Goal: Transaction & Acquisition: Purchase product/service

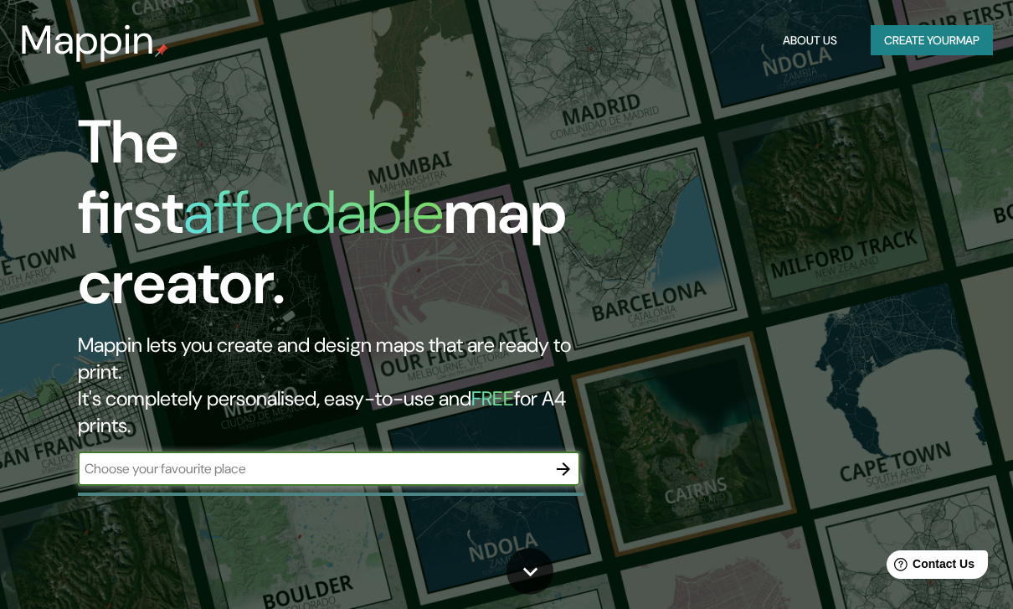
click at [347, 459] on input "text" at bounding box center [312, 468] width 469 height 19
type input "[GEOGRAPHIC_DATA]"
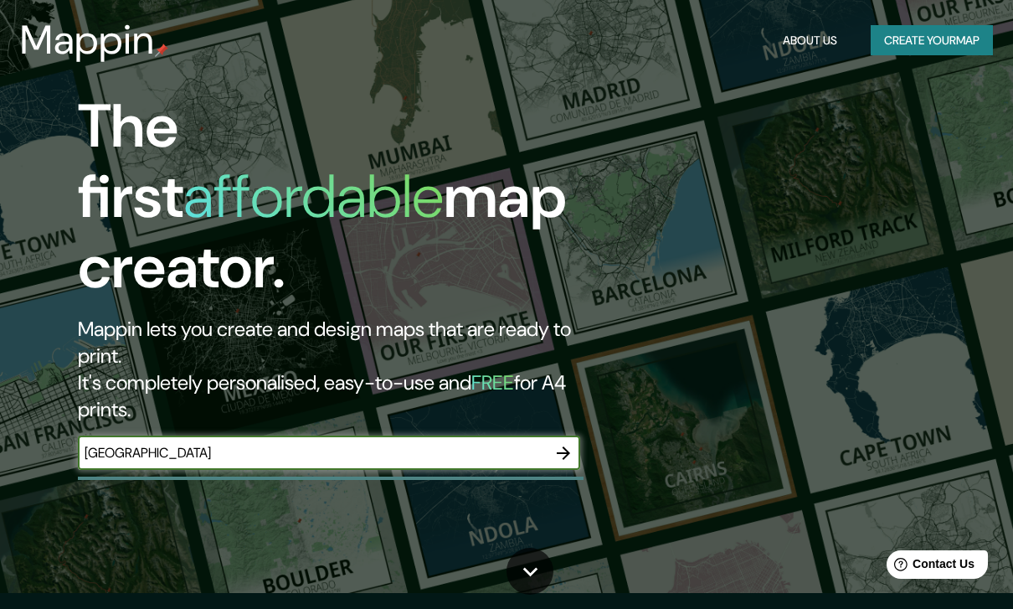
scroll to position [17, 0]
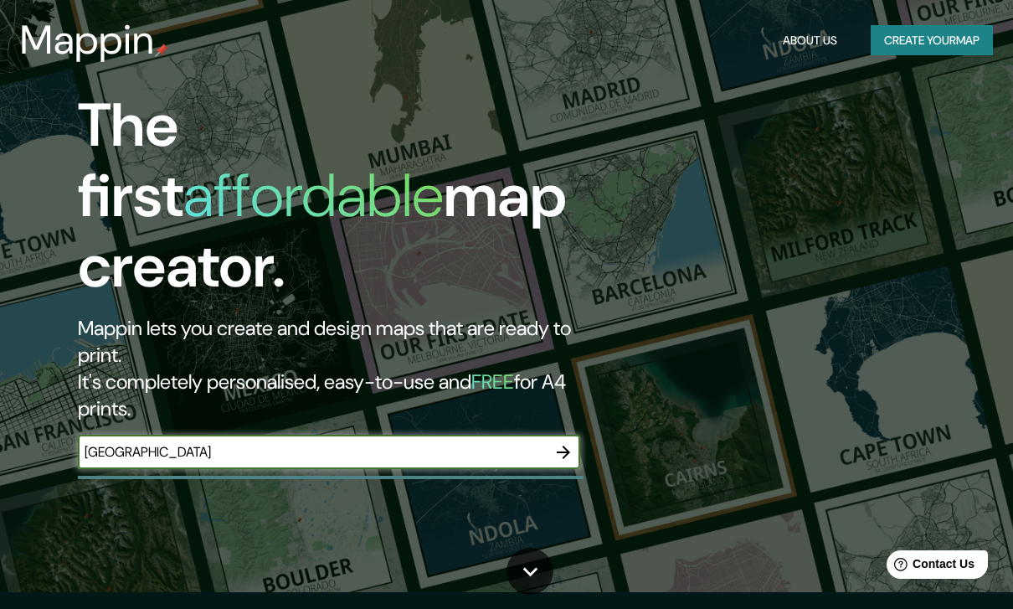
click at [557, 442] on icon "button" at bounding box center [564, 452] width 20 height 20
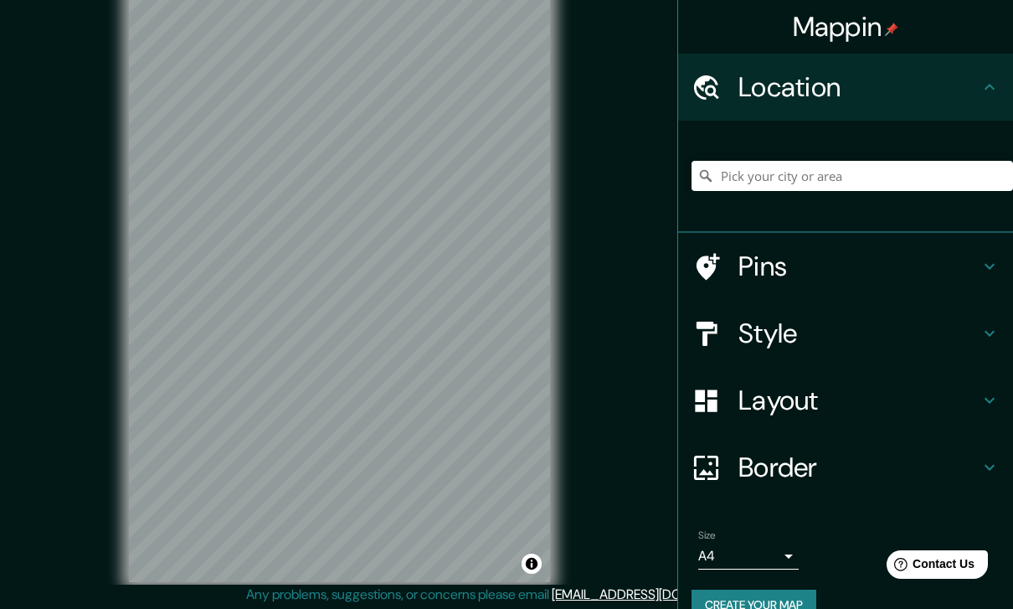
click at [1000, 334] on div "Style" at bounding box center [845, 333] width 335 height 67
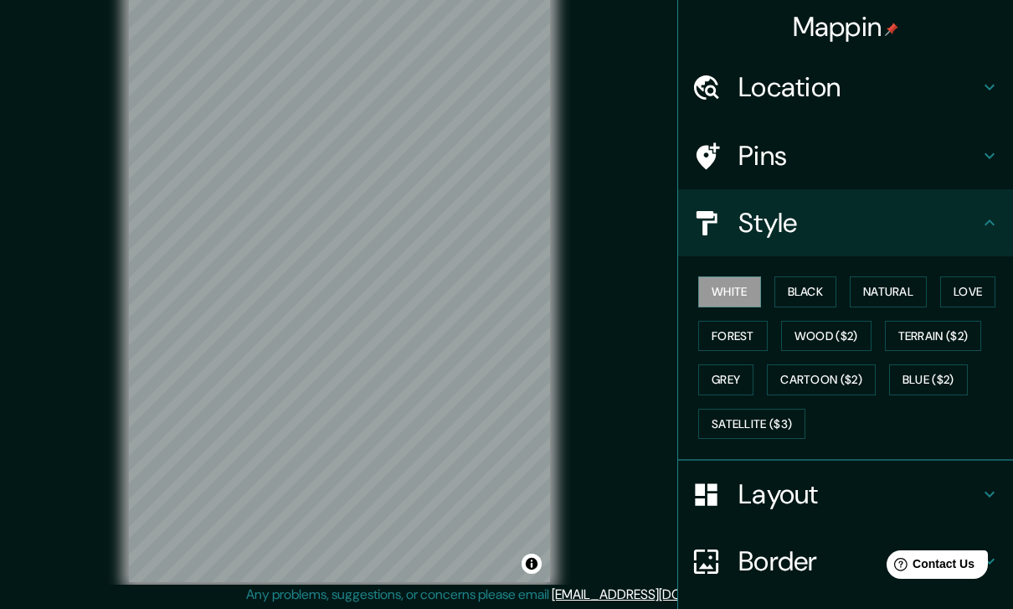
click at [908, 290] on button "Natural" at bounding box center [888, 291] width 77 height 31
click at [987, 286] on button "Love" at bounding box center [967, 291] width 55 height 31
click at [741, 332] on button "Forest" at bounding box center [733, 336] width 70 height 31
click at [839, 334] on button "Wood ($2)" at bounding box center [826, 336] width 90 height 31
click at [751, 332] on button "Forest" at bounding box center [733, 336] width 70 height 31
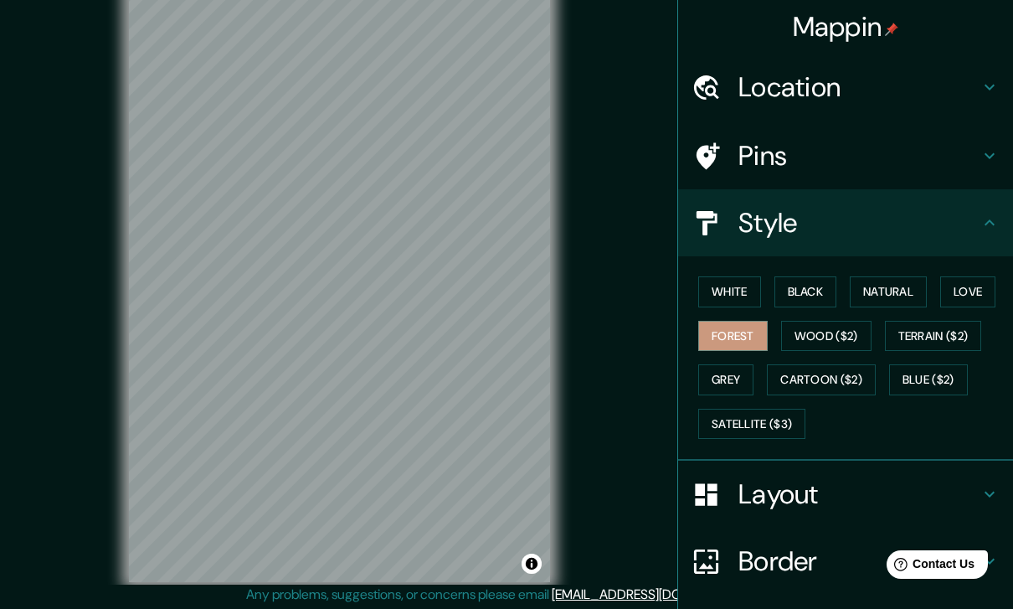
click at [828, 380] on button "Cartoon ($2)" at bounding box center [821, 379] width 109 height 31
click at [838, 339] on button "Wood ($2)" at bounding box center [826, 336] width 90 height 31
click at [930, 336] on button "Terrain ($2)" at bounding box center [933, 336] width 97 height 31
click at [922, 377] on button "Blue ($2)" at bounding box center [928, 379] width 79 height 31
click at [762, 422] on button "Satellite ($3)" at bounding box center [751, 424] width 107 height 31
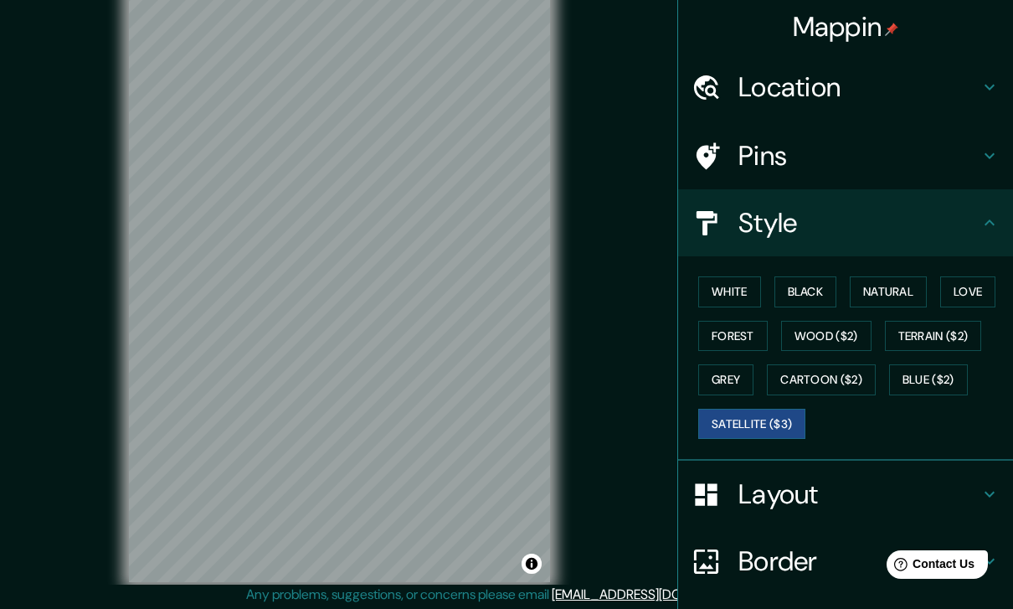
click at [898, 77] on h4 "Location" at bounding box center [859, 86] width 241 height 33
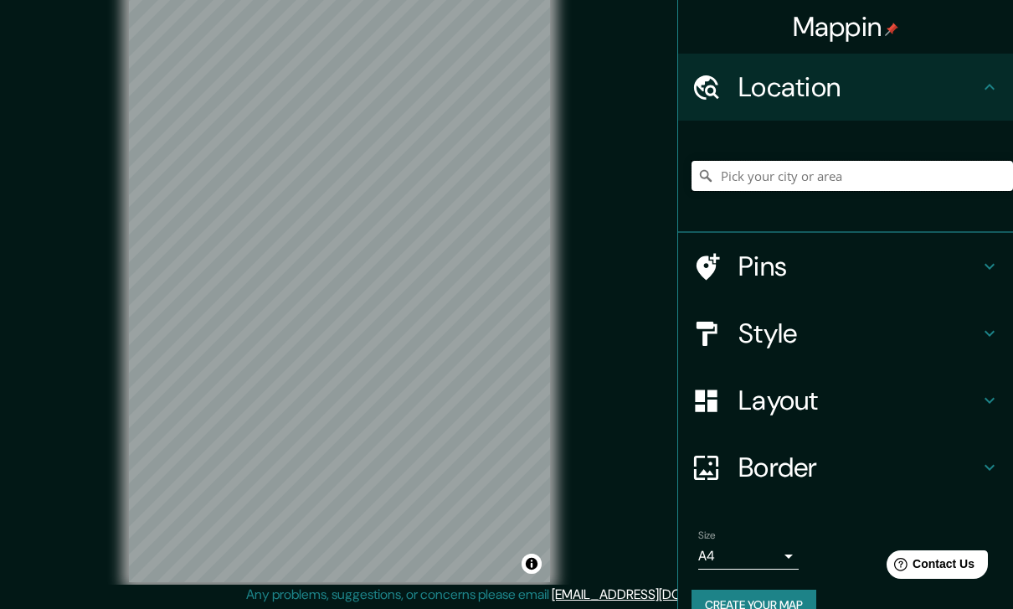
click at [897, 177] on input "Pick your city or area" at bounding box center [853, 176] width 322 height 30
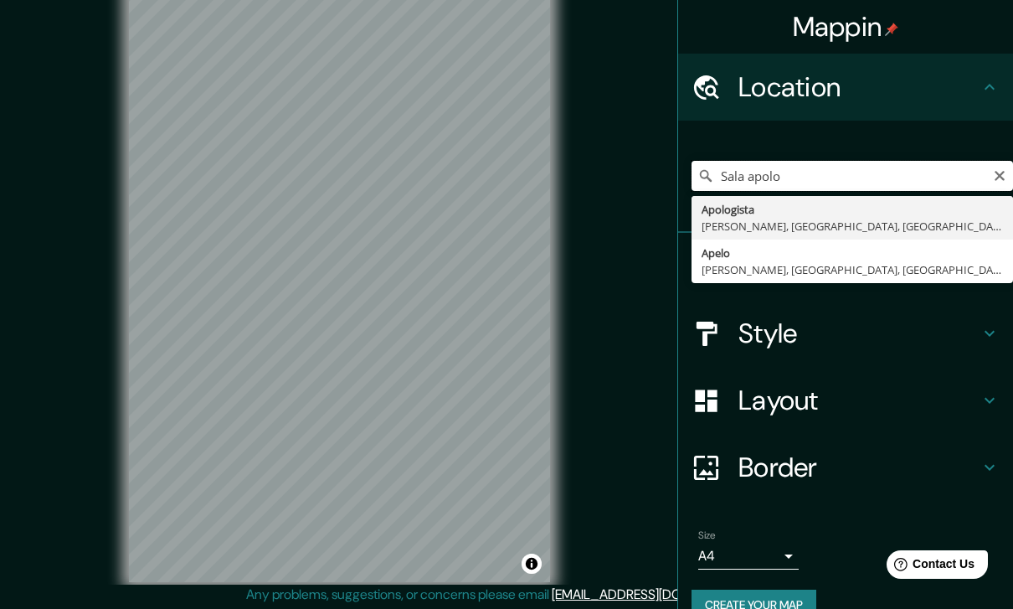
type input "Apologista, [PERSON_NAME], [GEOGRAPHIC_DATA], [GEOGRAPHIC_DATA]"
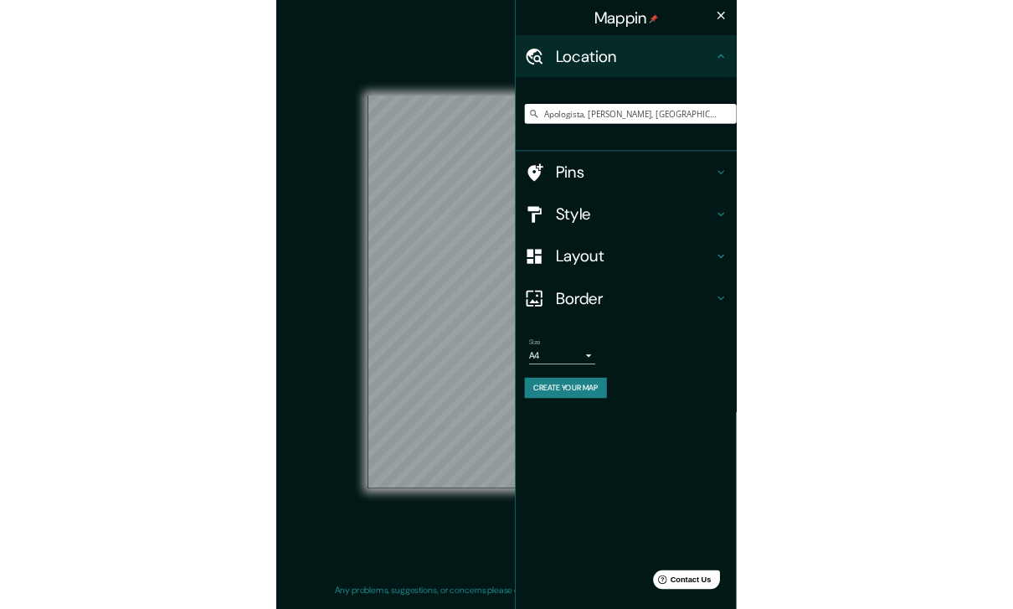
scroll to position [17, 0]
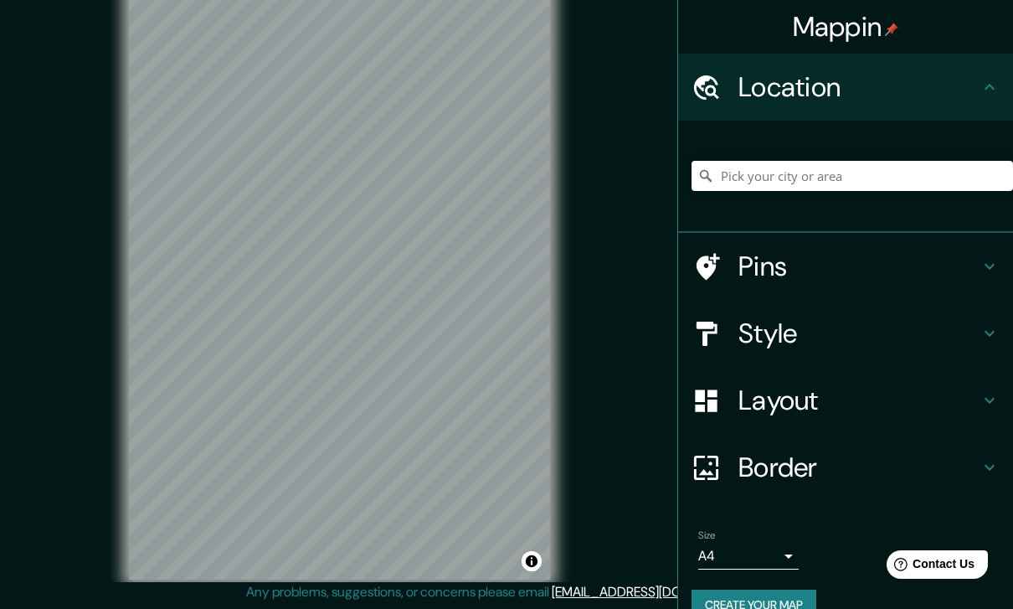
click at [873, 335] on h4 "Style" at bounding box center [859, 333] width 241 height 33
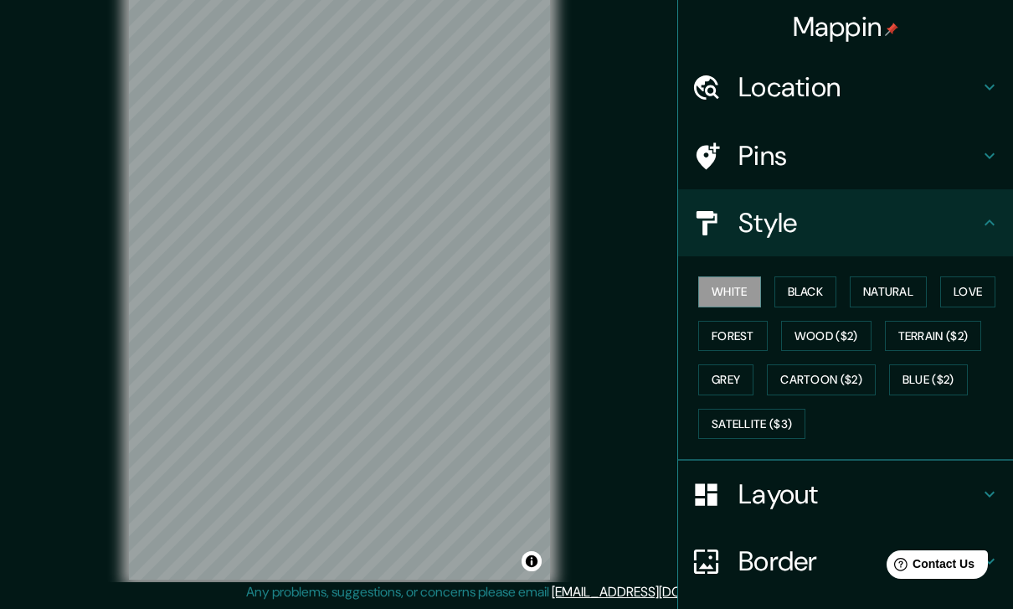
click at [787, 425] on button "Satellite ($3)" at bounding box center [751, 424] width 107 height 31
click at [858, 100] on h4 "Location" at bounding box center [859, 86] width 241 height 33
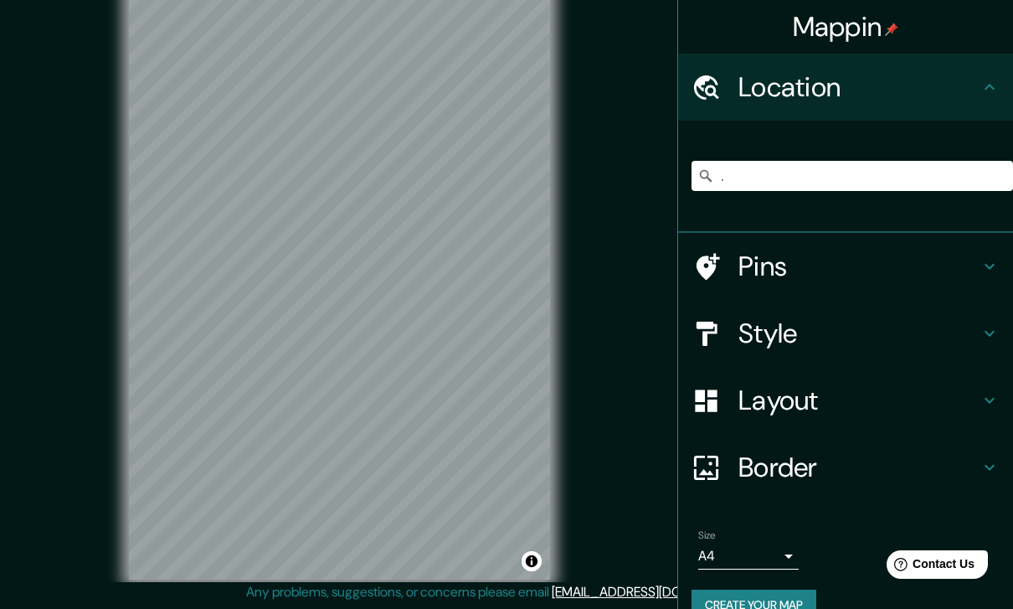
click at [939, 137] on div "." at bounding box center [853, 176] width 322 height 84
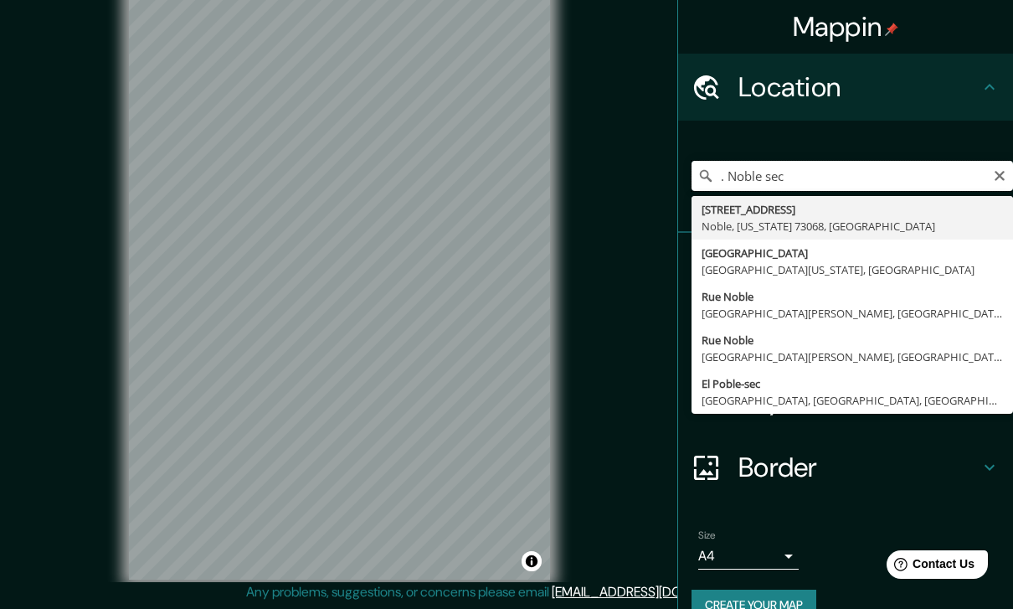
click at [988, 182] on input ". Noble sec" at bounding box center [853, 176] width 322 height 30
type input ". Noble sec"
click at [1002, 167] on button "Clear" at bounding box center [999, 175] width 13 height 16
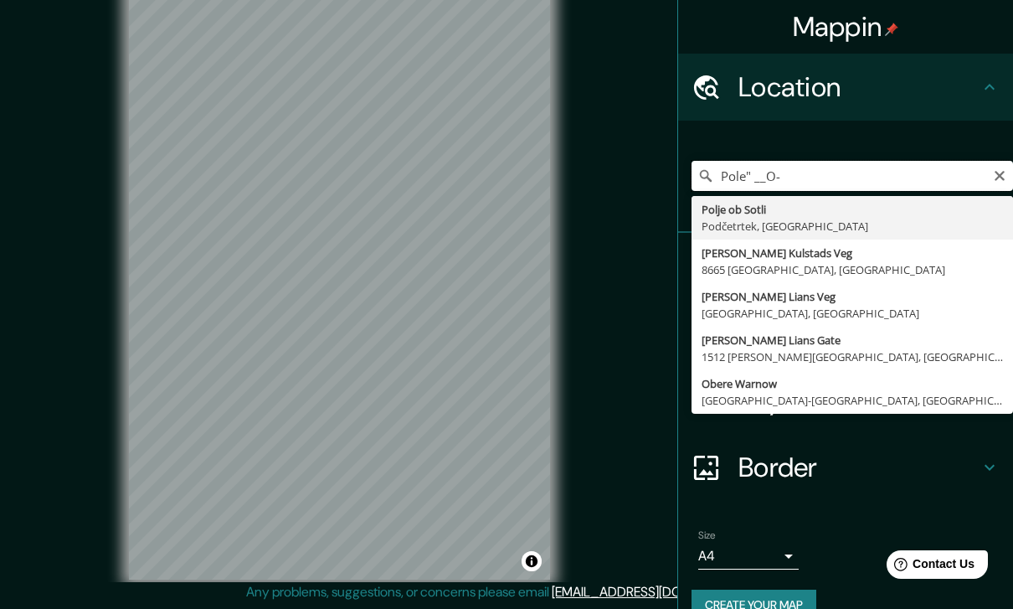
type input "Pole" __O-"
click at [993, 180] on icon "Clear" at bounding box center [999, 175] width 13 height 13
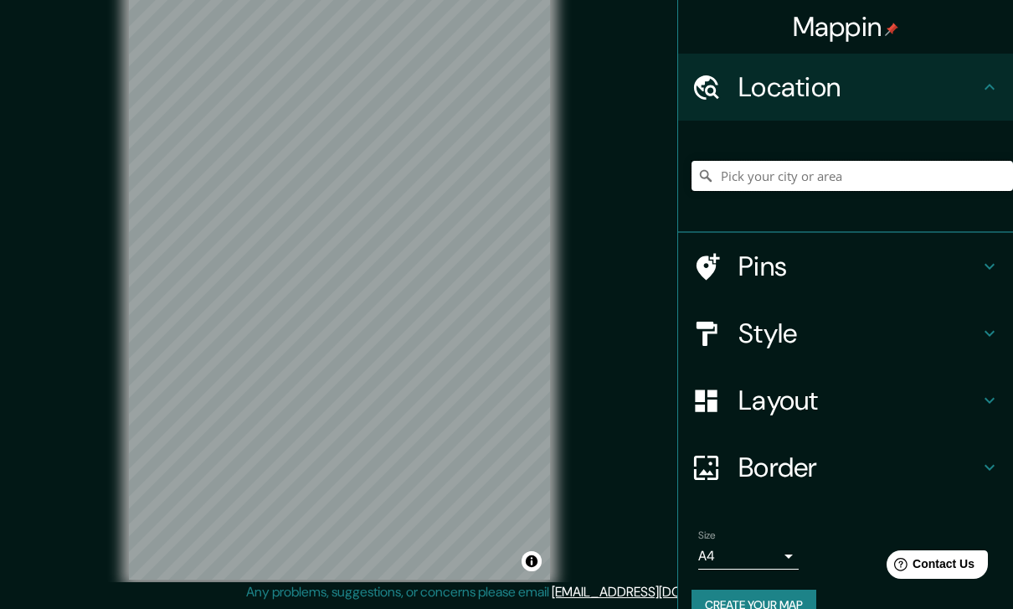
type input "Pole"
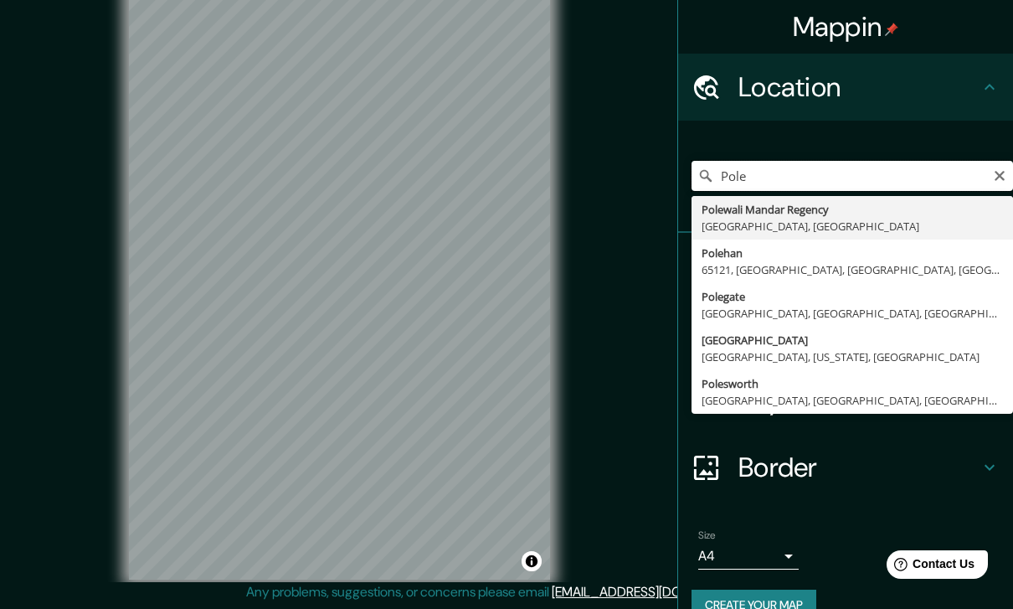
click at [1004, 184] on input "Pole" at bounding box center [853, 176] width 322 height 30
